Goal: Navigation & Orientation: Find specific page/section

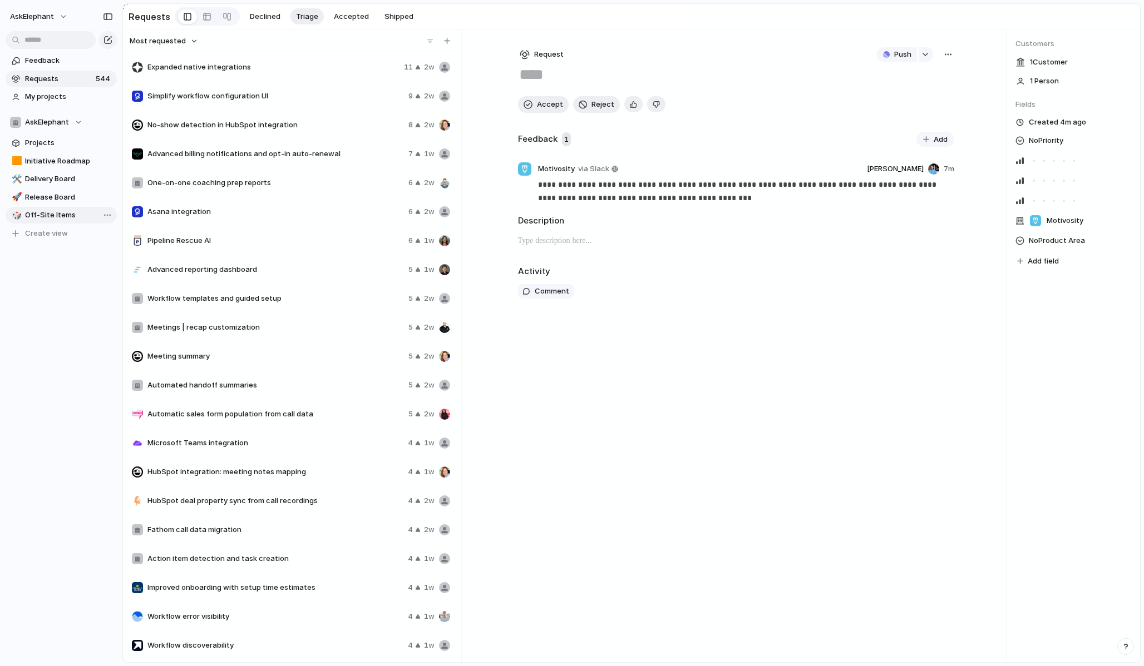
click at [73, 218] on span "Off-Site Items" at bounding box center [69, 215] width 88 height 11
